Goal: Information Seeking & Learning: Find specific fact

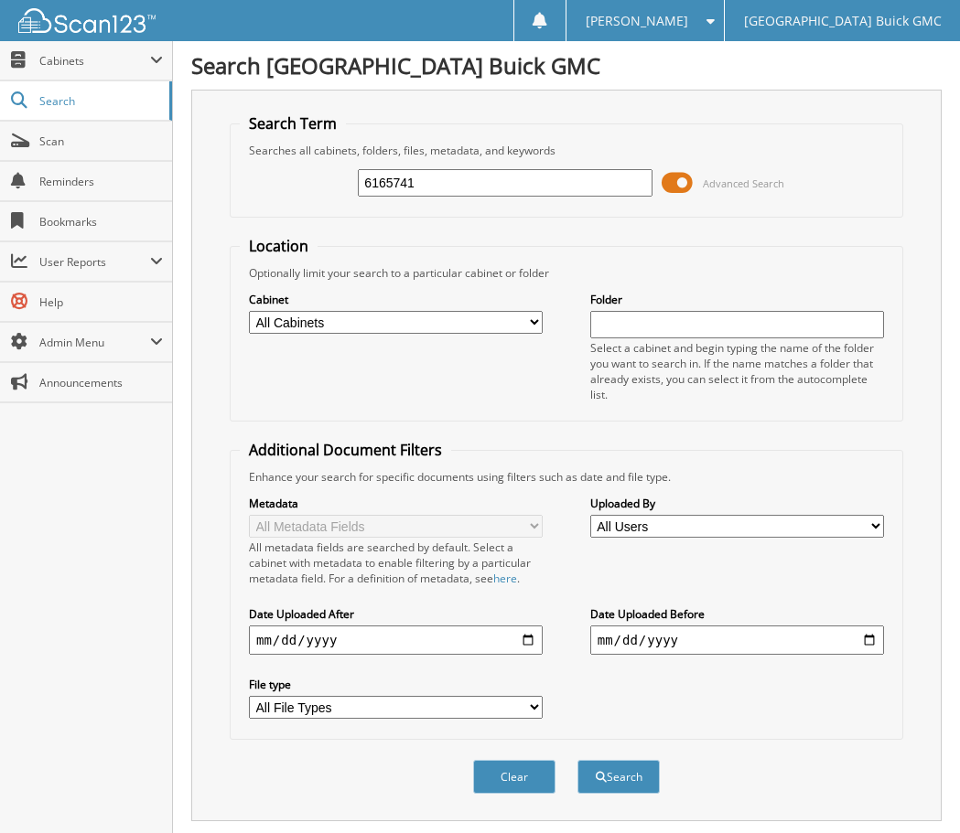
click at [347, 184] on div "6165741 Advanced Search" at bounding box center [566, 182] width 653 height 49
type input "6166640"
click at [577, 760] on button "Search" at bounding box center [618, 777] width 82 height 34
drag, startPoint x: 461, startPoint y: 177, endPoint x: 219, endPoint y: 210, distance: 244.7
click at [219, 210] on div "Search Term Searches all cabinets, folders, files, metadata, and keywords 61666…" at bounding box center [566, 456] width 750 height 732
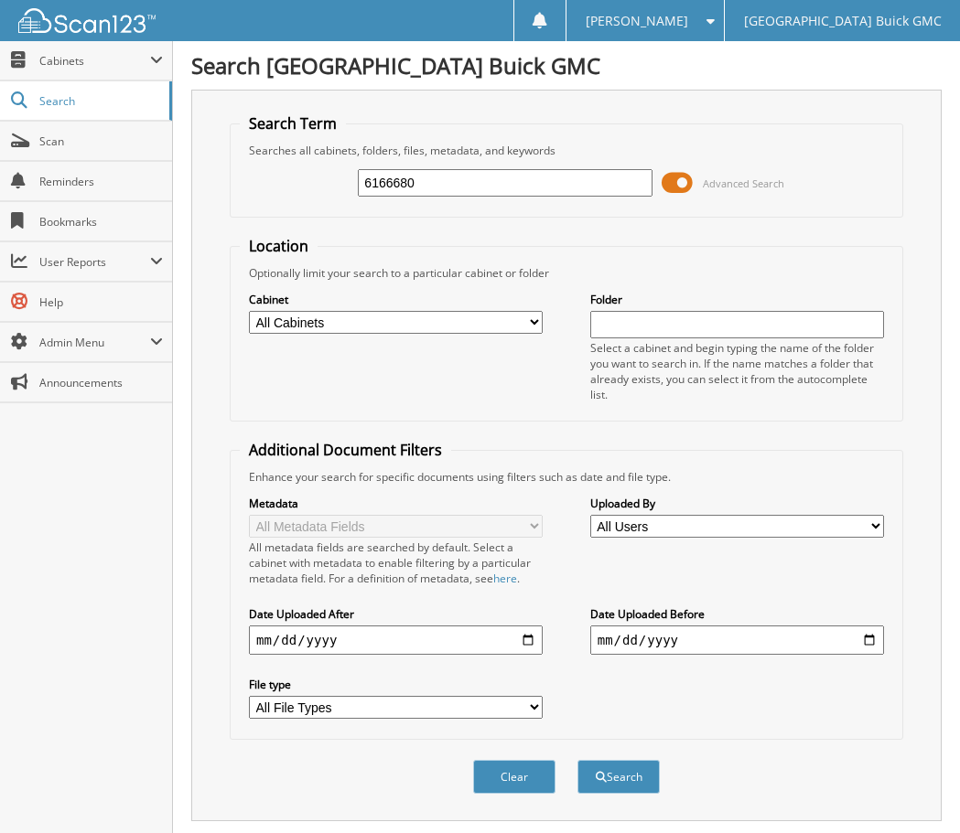
type input "6166680"
click at [577, 760] on button "Search" at bounding box center [618, 777] width 82 height 34
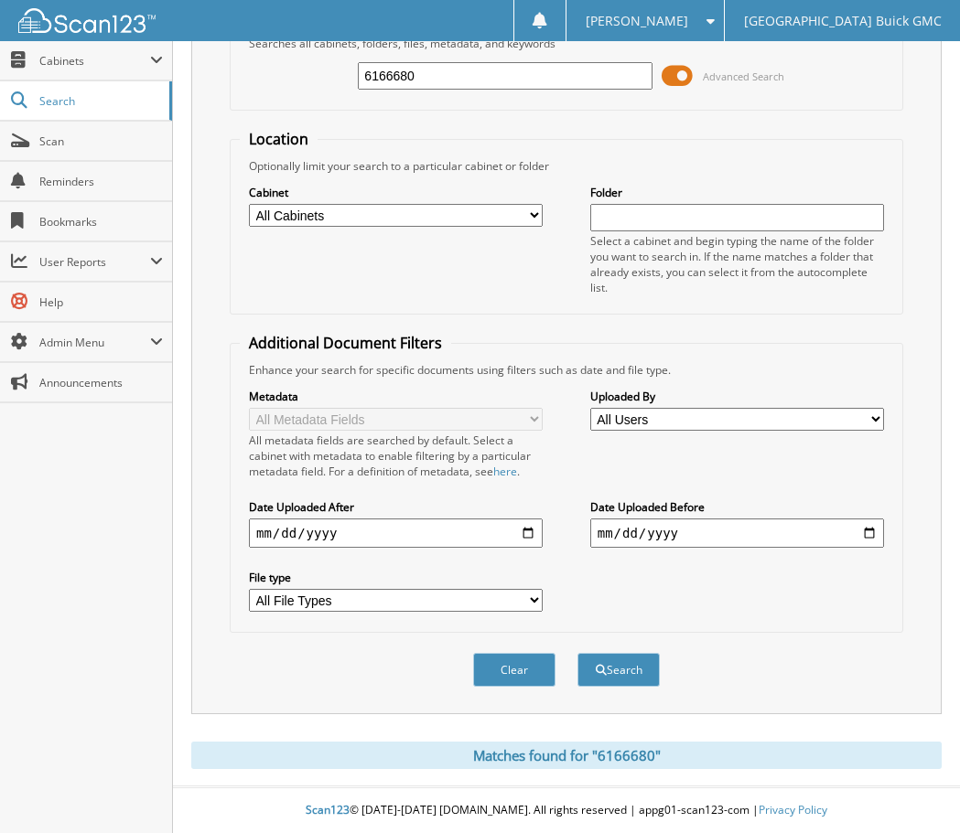
scroll to position [108, 0]
click at [435, 262] on div "Cabinet All Cabinets 2017 DEALS 2018 DEALS 2019 DEALS 2020 DEALS 2021 CAR DEALS" at bounding box center [566, 239] width 653 height 131
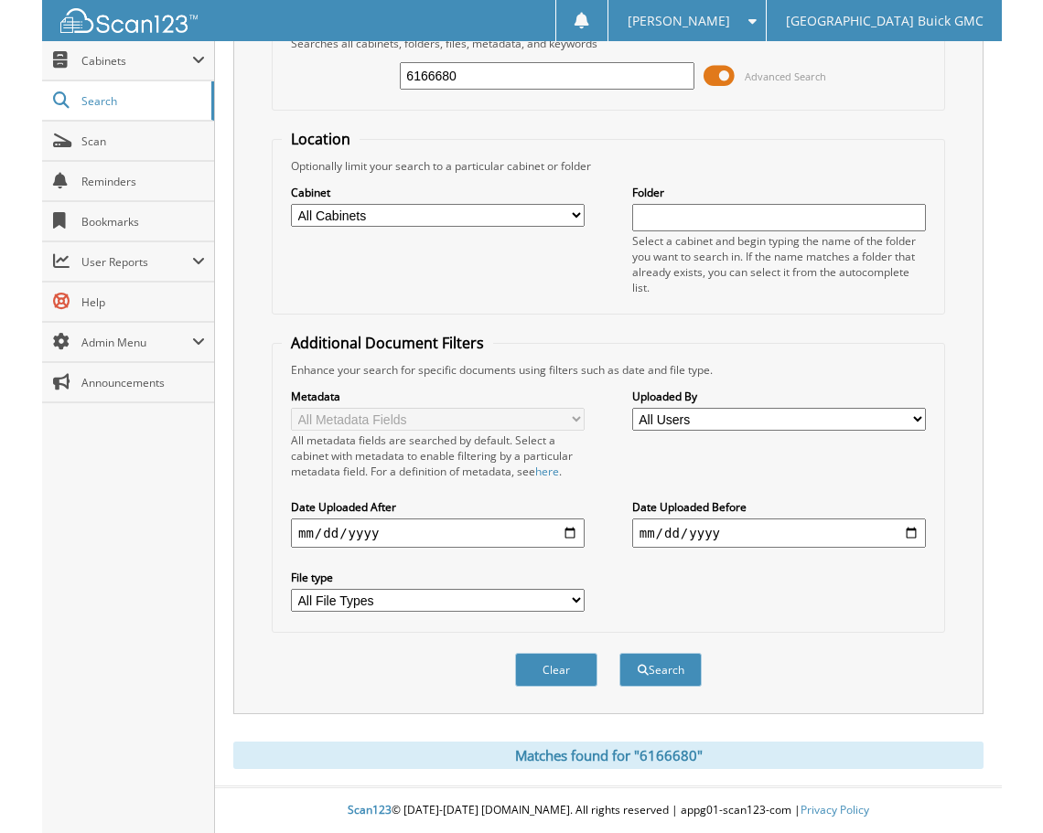
scroll to position [92, 0]
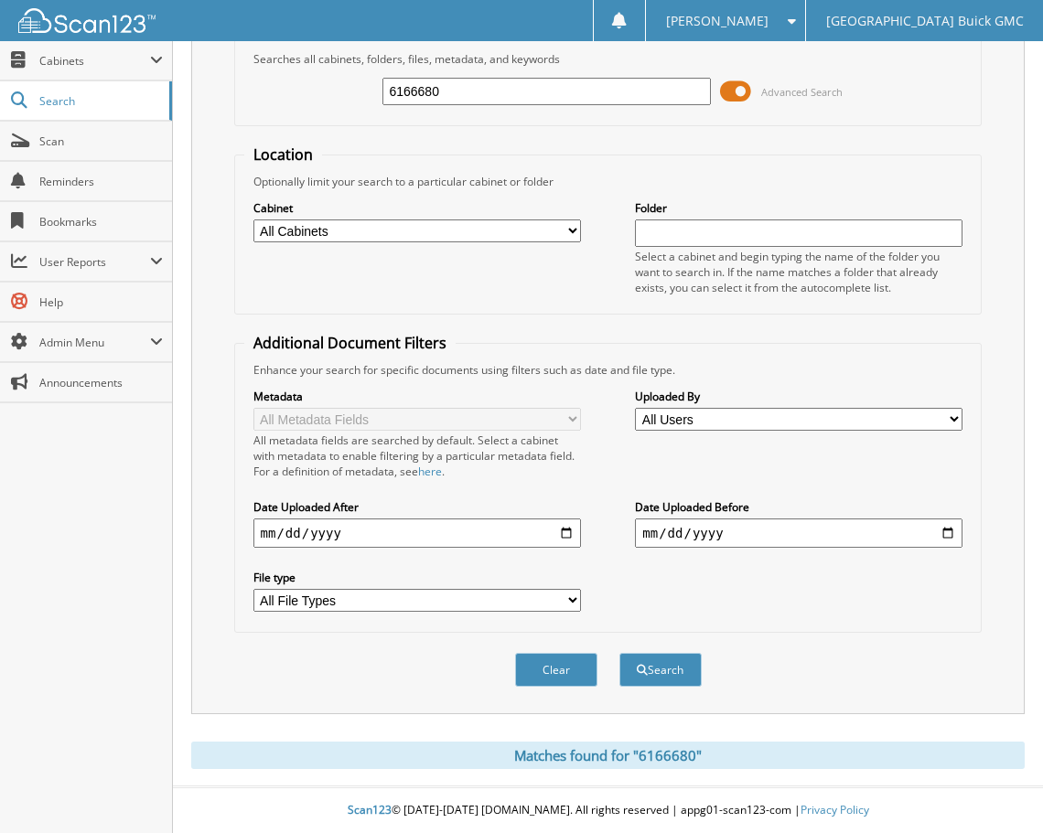
drag, startPoint x: 478, startPoint y: 89, endPoint x: 357, endPoint y: 93, distance: 121.8
click at [357, 93] on div "6166680 Advanced Search" at bounding box center [608, 91] width 728 height 49
type input "6166534"
click at [619, 653] on button "Search" at bounding box center [660, 670] width 82 height 34
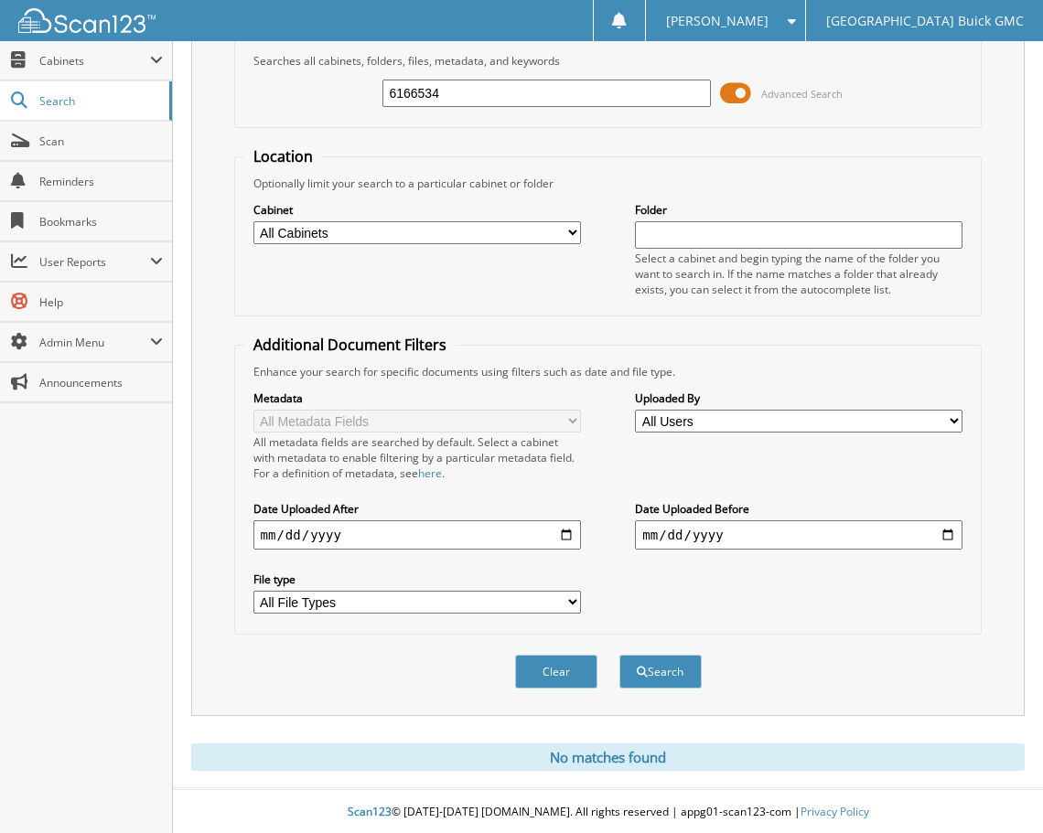
scroll to position [92, 0]
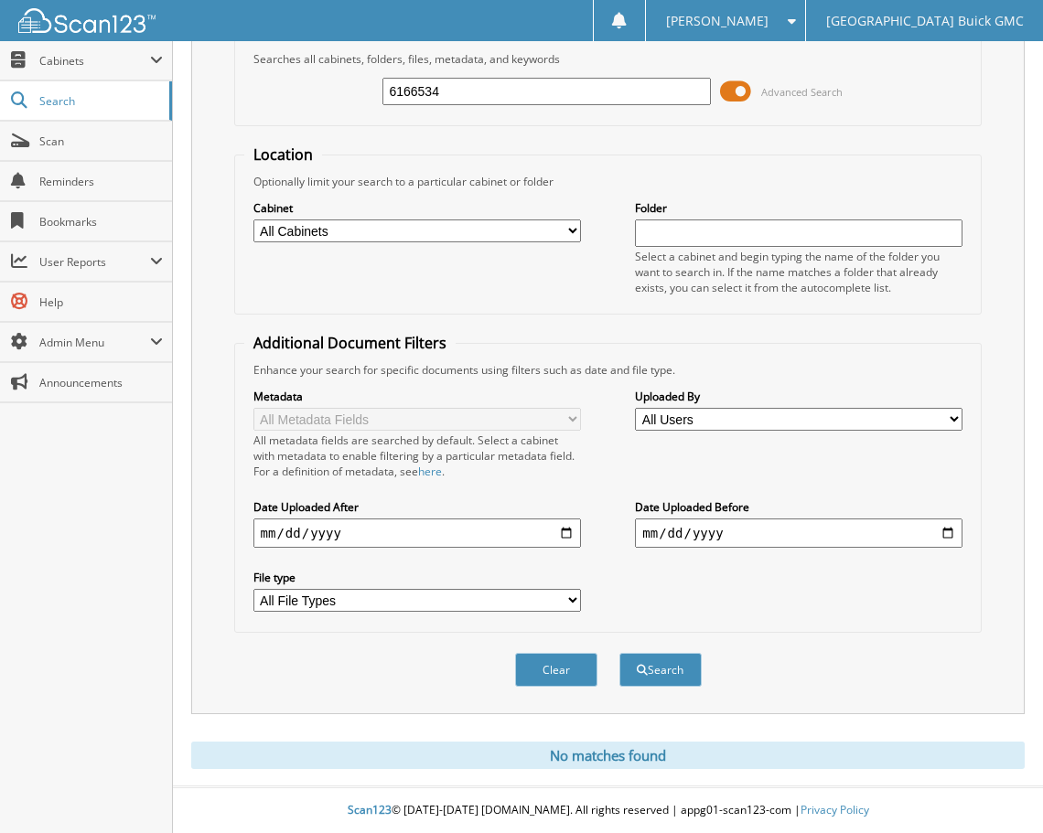
drag, startPoint x: 470, startPoint y: 87, endPoint x: 371, endPoint y: 82, distance: 99.8
click at [371, 82] on div "6166534 Advanced Search" at bounding box center [608, 91] width 728 height 49
type input "6166476"
click at [619, 653] on button "Search" at bounding box center [660, 670] width 82 height 34
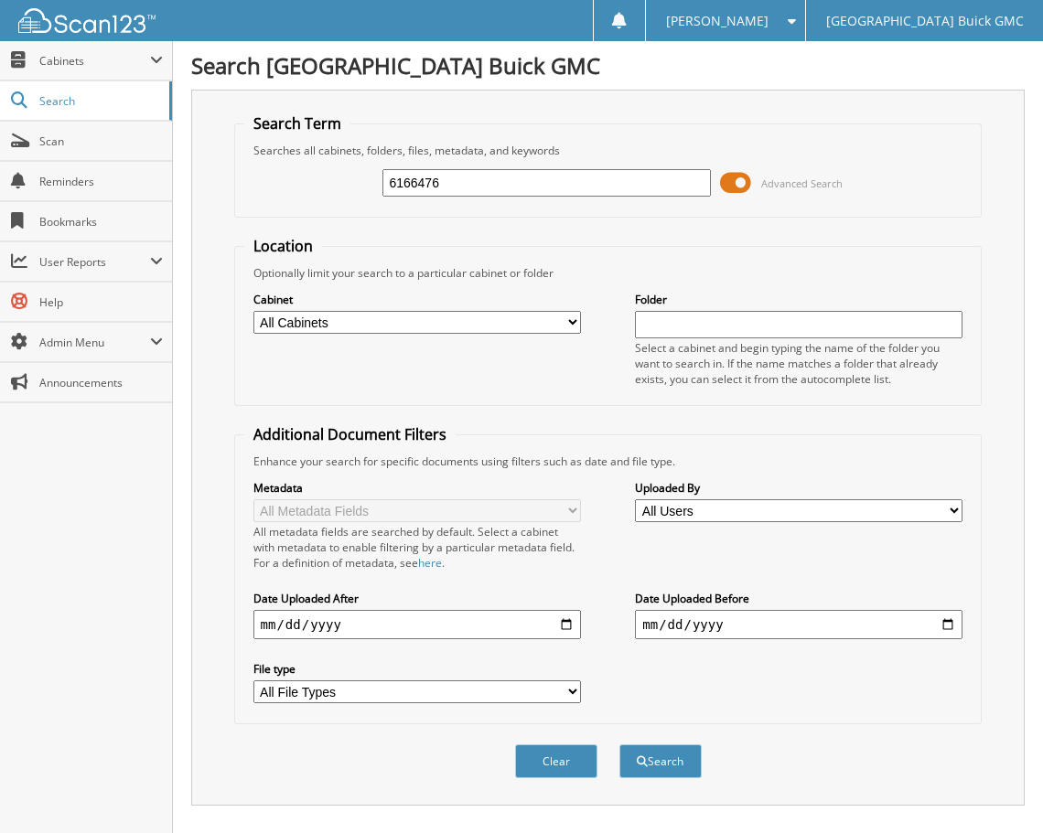
click at [628, 61] on h1 "Search [GEOGRAPHIC_DATA] Buick GMC" at bounding box center [607, 65] width 833 height 30
